Goal: Task Accomplishment & Management: Manage account settings

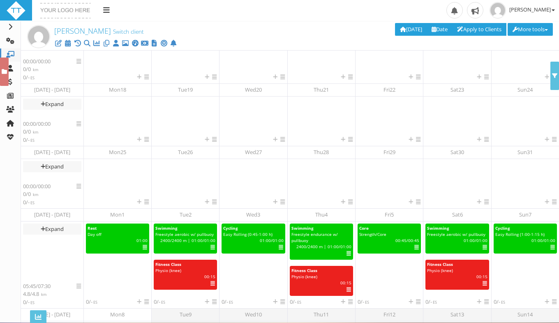
scroll to position [184, 0]
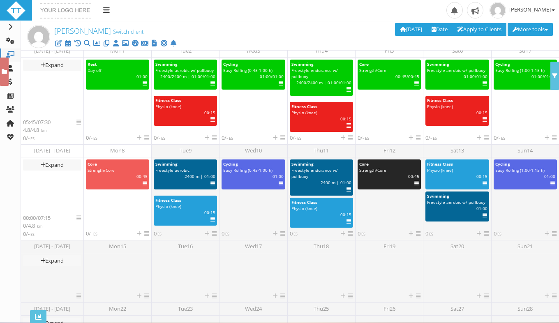
scroll to position [184, 0]
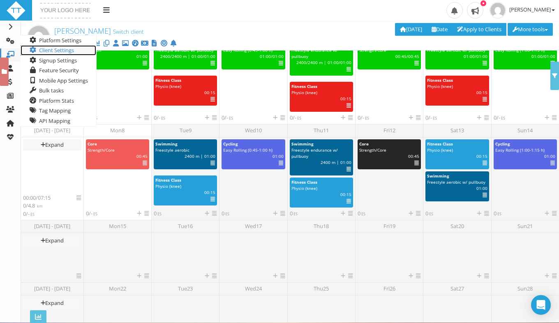
click at [53, 50] on span "Client Settings" at bounding box center [56, 49] width 35 height 7
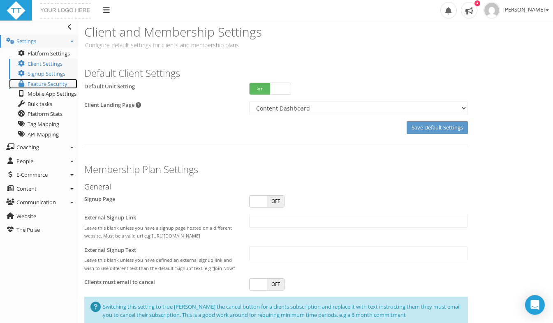
click at [45, 87] on span "Feature Security" at bounding box center [48, 83] width 40 height 7
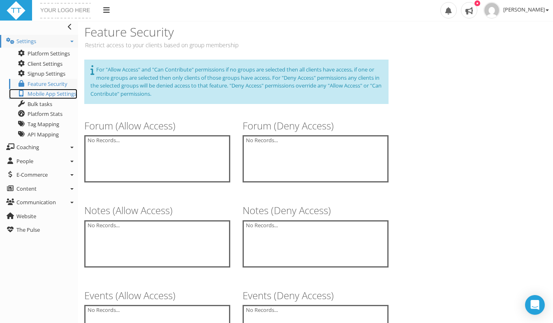
click at [35, 92] on link "Mobile App Settings" at bounding box center [43, 94] width 68 height 10
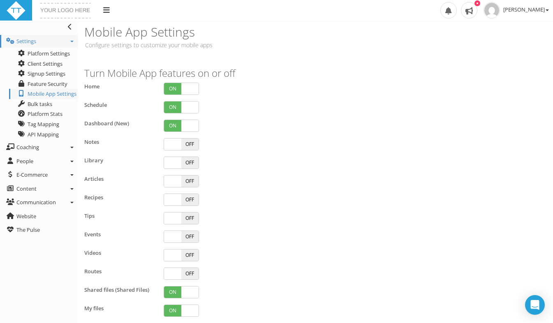
click at [175, 146] on span at bounding box center [172, 144] width 17 height 12
checkbox input "true"
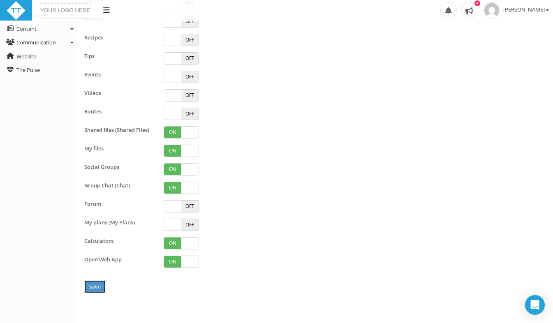
click at [97, 287] on input "Save" at bounding box center [94, 286] width 21 height 13
click at [93, 288] on input "Save" at bounding box center [94, 286] width 21 height 13
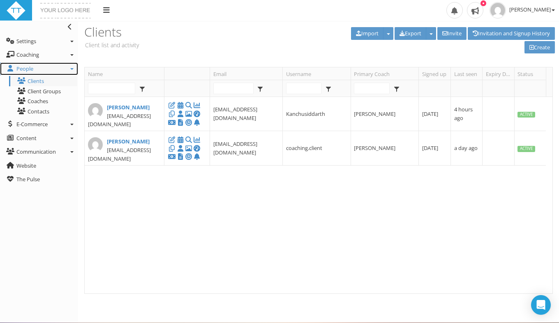
click at [35, 67] on link "People" at bounding box center [39, 68] width 78 height 13
click at [71, 68] on icon at bounding box center [71, 69] width 3 height 2
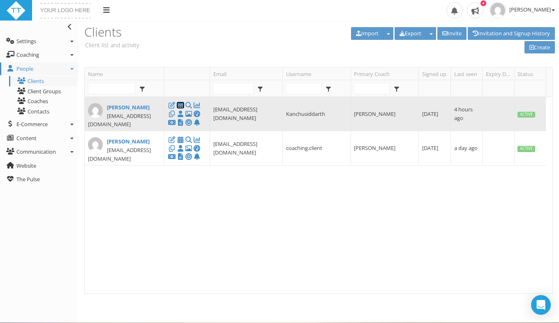
click at [182, 105] on icon at bounding box center [180, 105] width 8 height 0
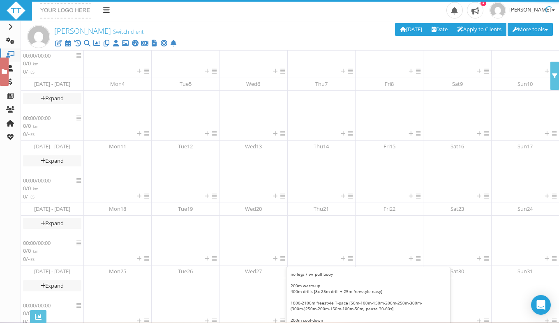
scroll to position [256, 0]
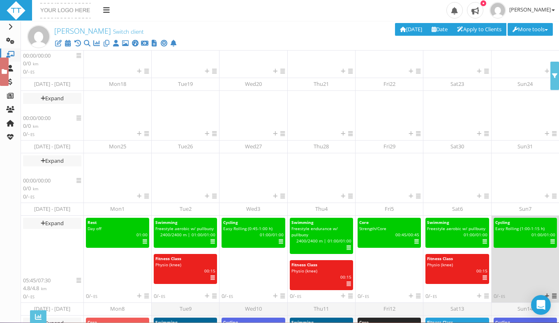
click at [515, 228] on span "Easy Rolling (1:00-1:15 h)" at bounding box center [519, 229] width 49 height 6
select select "e6d96849-8269-45af-b52f-b4acdc7e79aa"
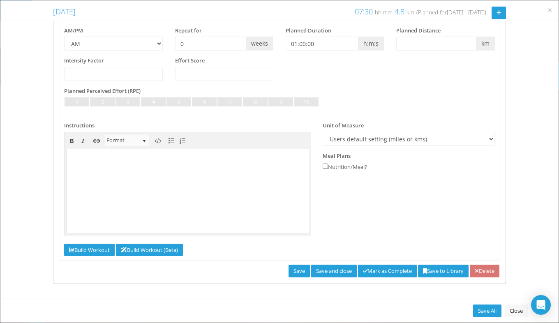
scroll to position [0, 0]
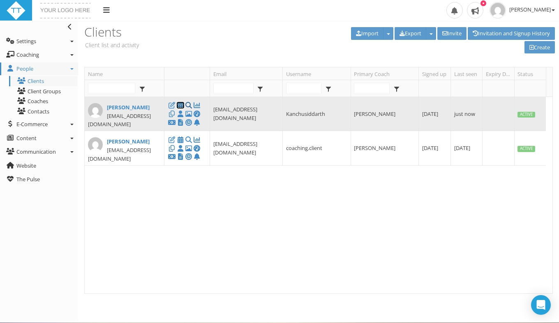
click at [185, 107] on td at bounding box center [187, 114] width 46 height 35
click at [182, 106] on icon at bounding box center [180, 105] width 8 height 0
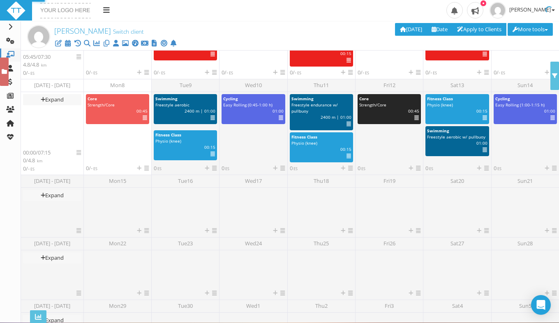
scroll to position [229, 0]
click at [58, 44] on icon at bounding box center [58, 43] width 8 height 0
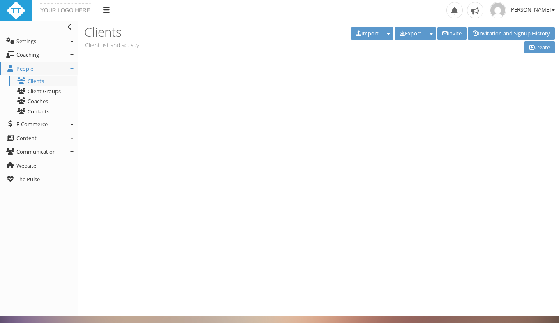
type input "Siddarth"
type input "Kanchustambam"
type input "kanchusiddarth@gmail.com"
type input "Kanchusiddarth"
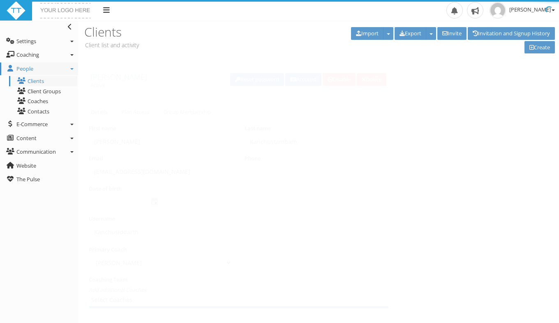
select select "14f8fe99-d2c1-42d4-8054-42a83f82b49a"
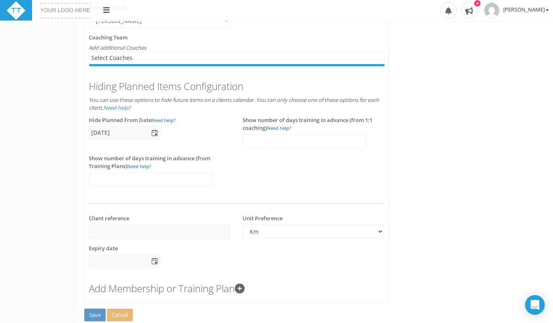
scroll to position [270, 0]
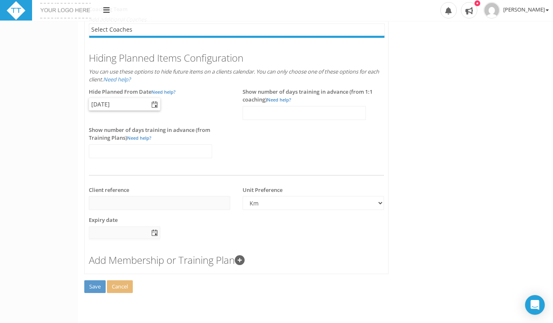
click at [153, 106] on span "select" at bounding box center [154, 104] width 7 height 7
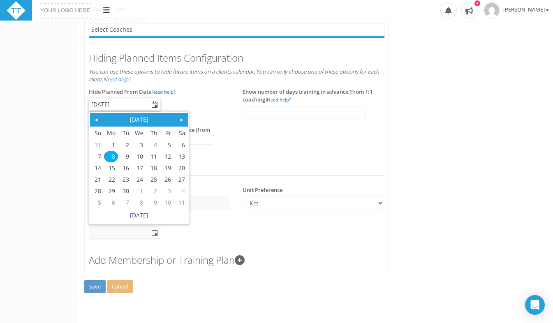
click at [143, 103] on input "08 Sep 2025" at bounding box center [119, 104] width 60 height 12
drag, startPoint x: 143, startPoint y: 103, endPoint x: 89, endPoint y: 97, distance: 53.8
click at [89, 97] on div "Hide Planned From Date Need help? 08 Sep 2025" at bounding box center [159, 100] width 141 height 24
click at [464, 122] on div "Create new Siddarth Kanchustambam Inactive Account Re-activate account Delete S…" at bounding box center [315, 49] width 475 height 504
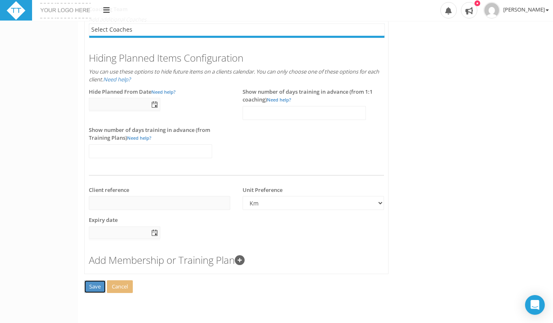
click at [93, 285] on span "Save" at bounding box center [95, 286] width 12 height 7
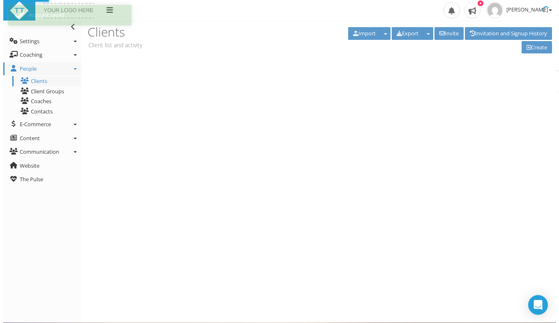
scroll to position [0, 0]
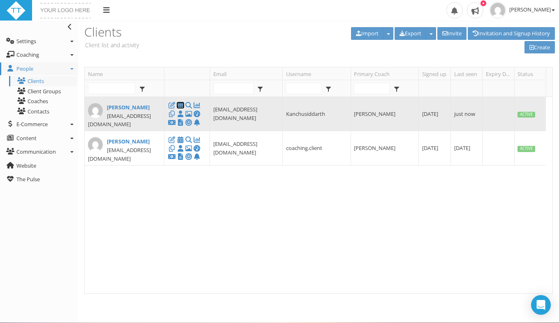
click at [181, 106] on icon at bounding box center [180, 105] width 8 height 0
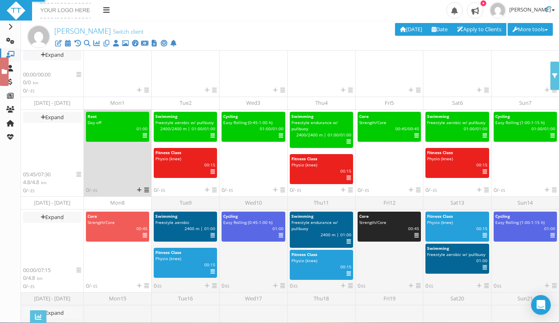
scroll to position [299, 0]
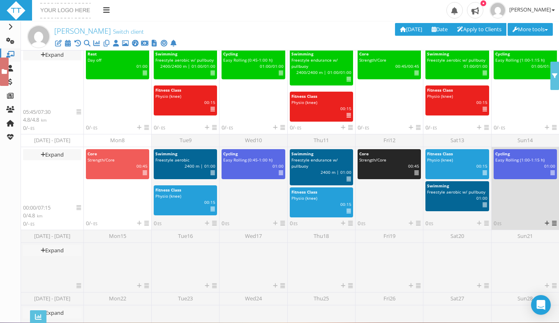
click at [501, 161] on span "Easy Rolling (1:00-1:15 h)" at bounding box center [519, 160] width 49 height 6
select select "e6d96849-8269-45af-b52f-b4acdc7e79aa"
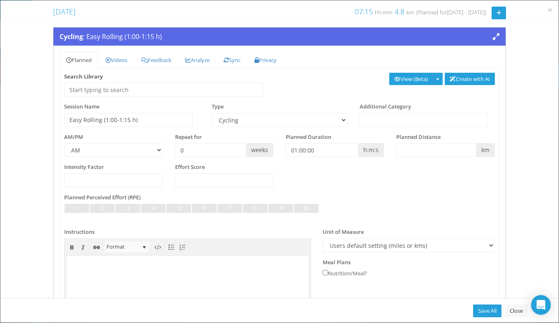
click at [454, 14] on span "08 Sep - 14 Sep" at bounding box center [466, 12] width 38 height 7
click at [442, 16] on small "(Planned for 08 Sep - 14 Sep )" at bounding box center [451, 12] width 70 height 7
click at [549, 12] on span "×" at bounding box center [549, 10] width 5 height 12
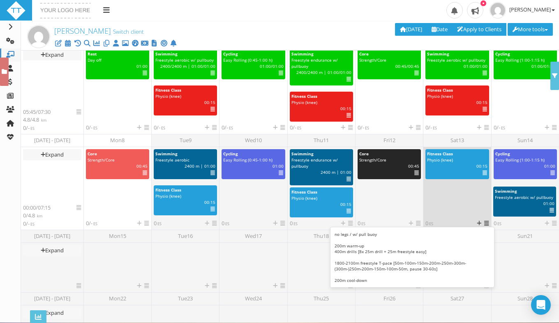
drag, startPoint x: 444, startPoint y: 192, endPoint x: 512, endPoint y: 198, distance: 68.0
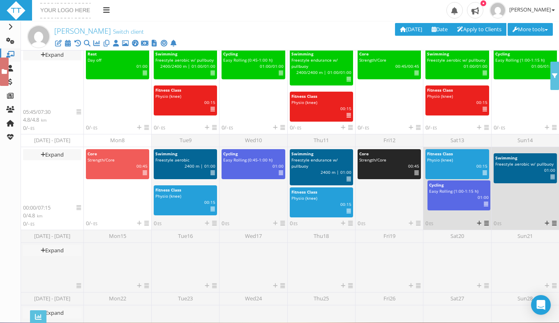
drag, startPoint x: 518, startPoint y: 154, endPoint x: 452, endPoint y: 185, distance: 73.2
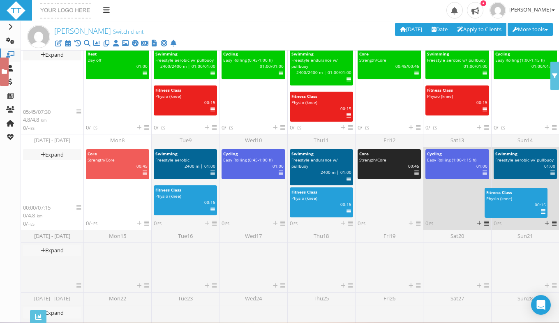
drag, startPoint x: 450, startPoint y: 155, endPoint x: 507, endPoint y: 192, distance: 68.8
